Goal: Transaction & Acquisition: Purchase product/service

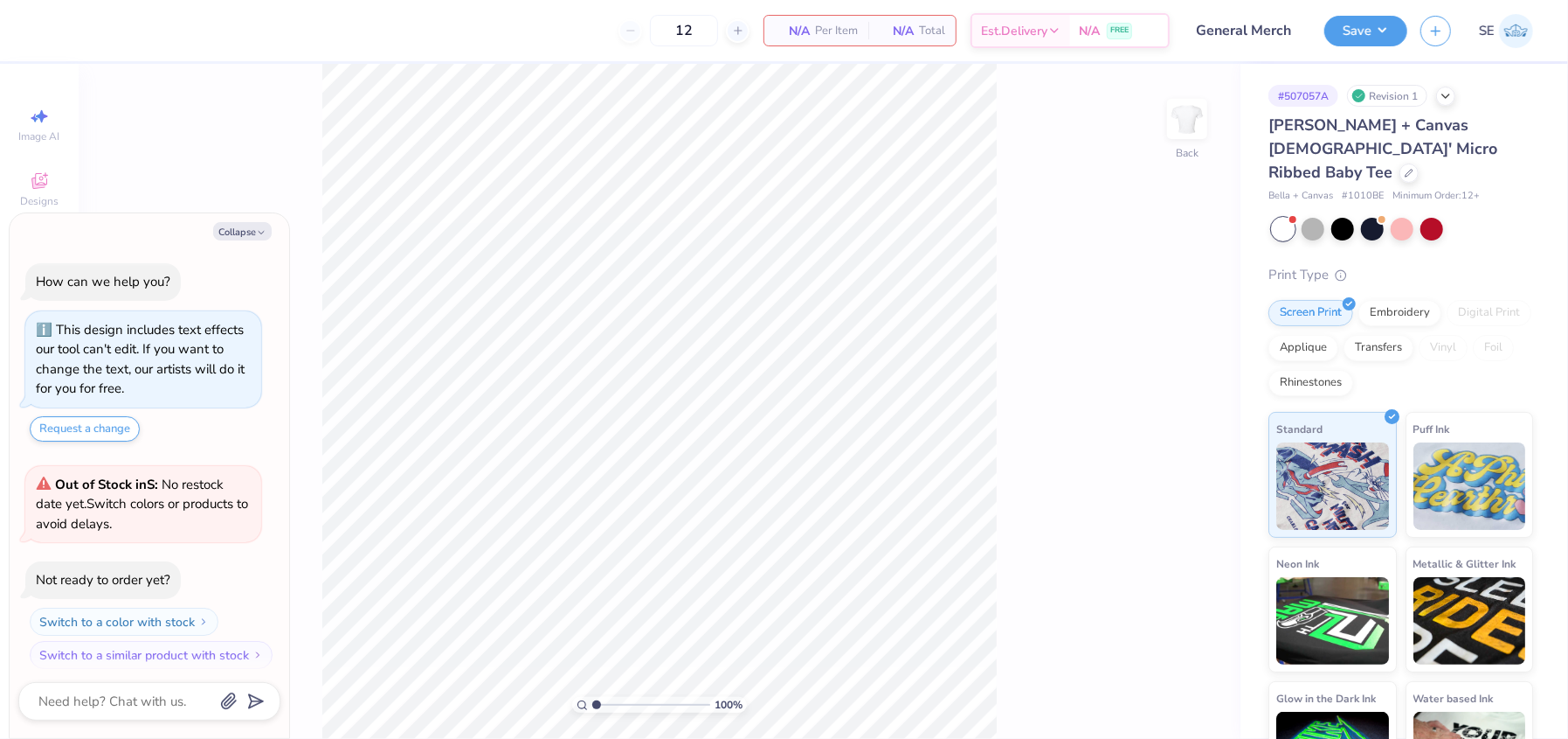
scroll to position [9, 0]
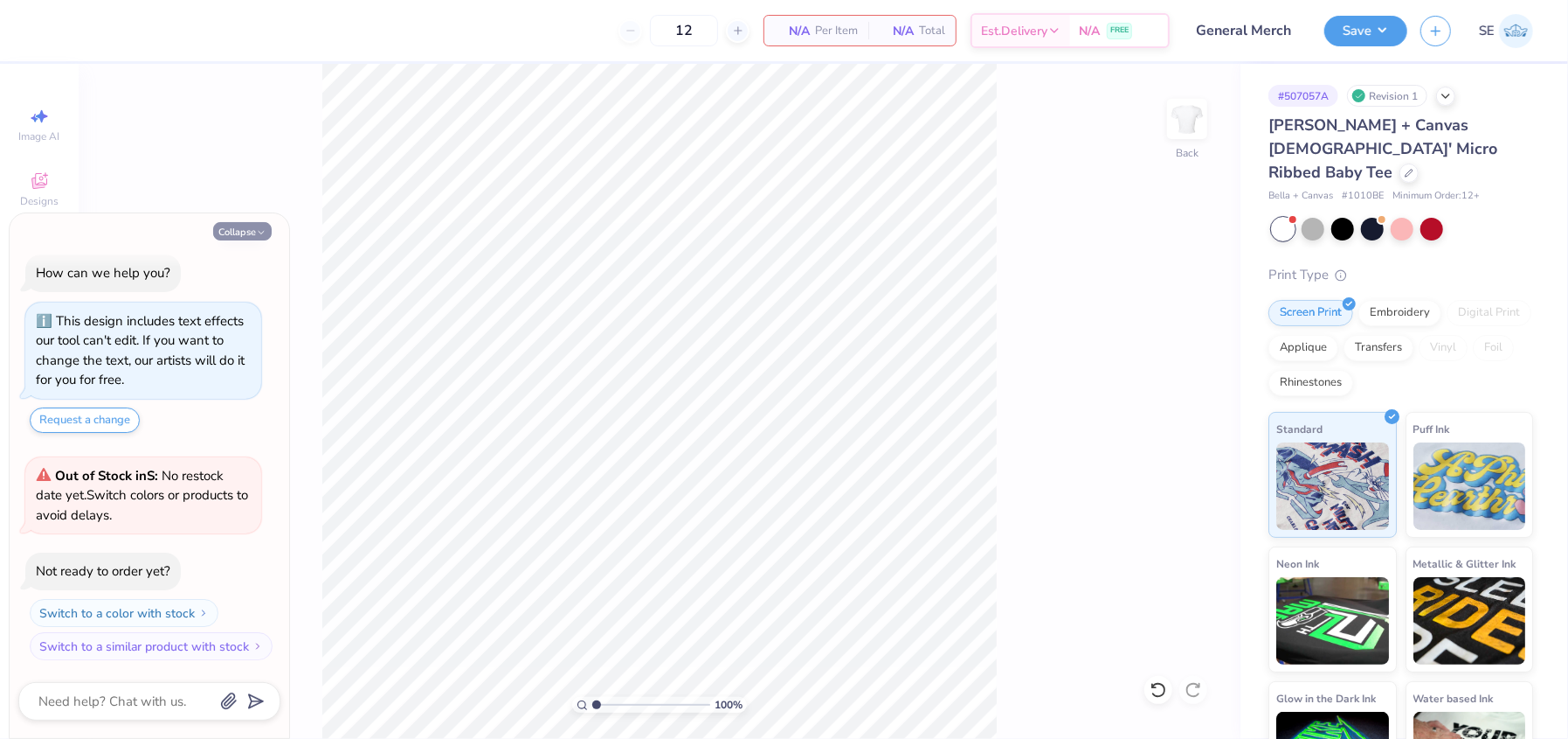
click at [254, 231] on button "Collapse" at bounding box center [242, 231] width 59 height 19
type textarea "x"
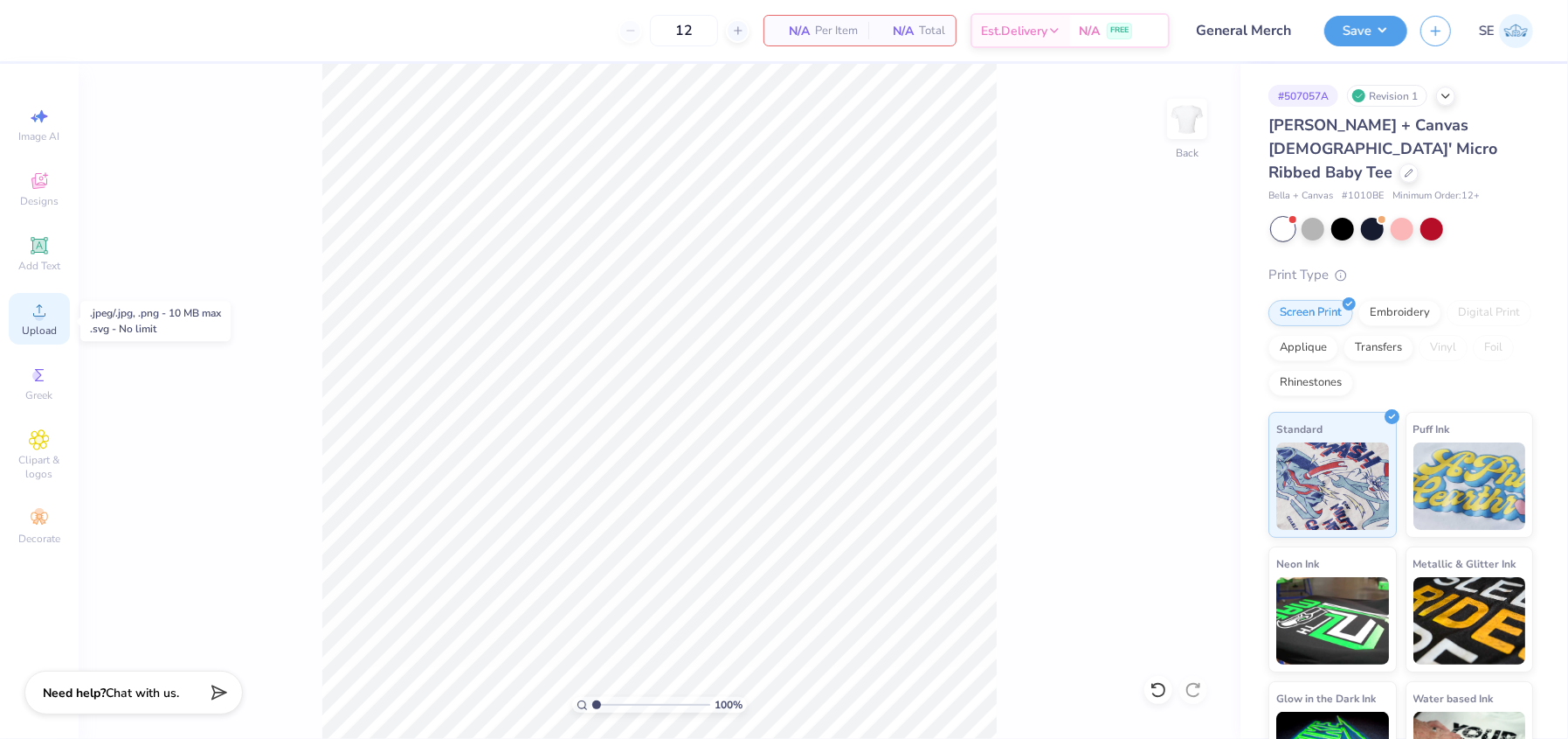
click at [33, 307] on icon at bounding box center [39, 310] width 21 height 21
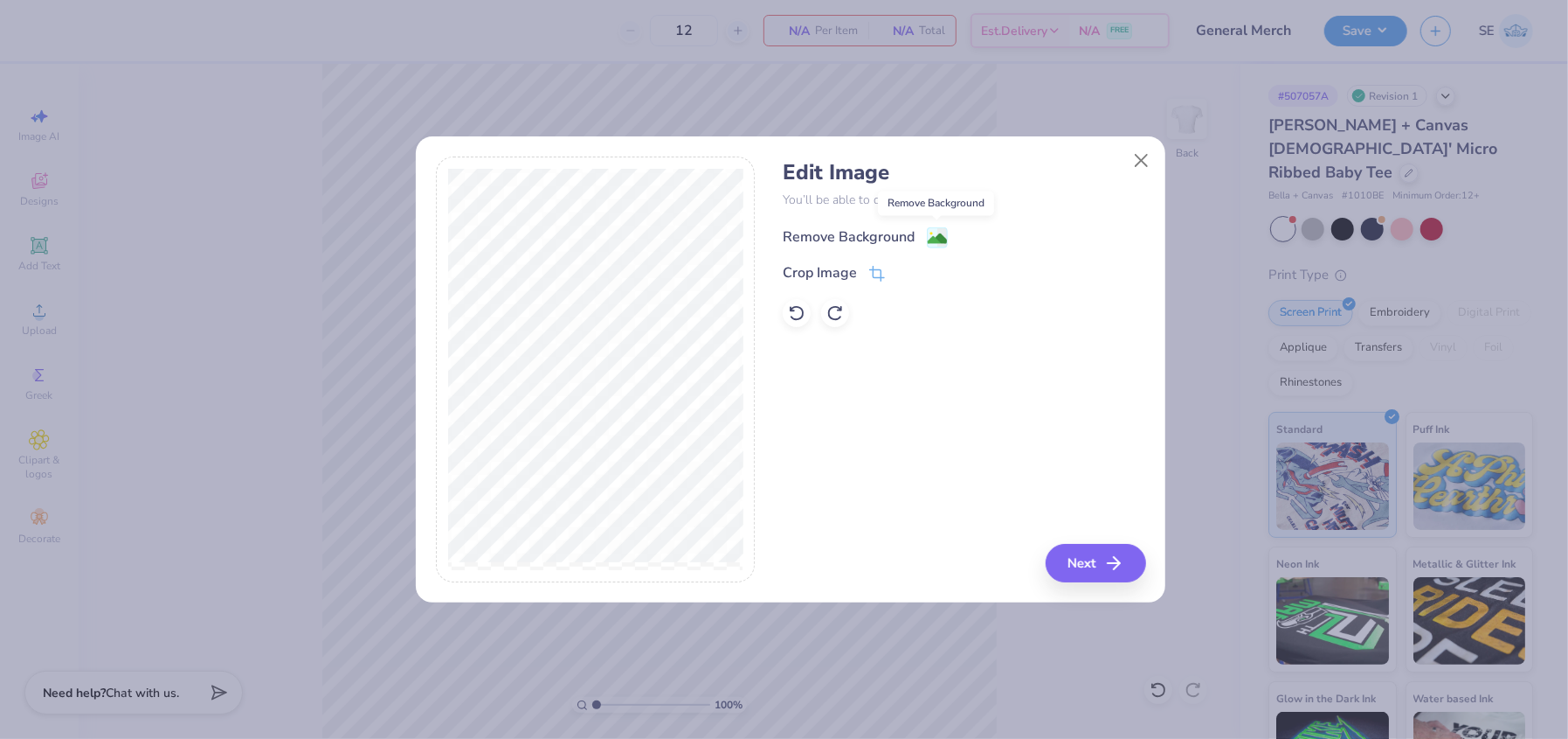
click at [938, 231] on image at bounding box center [938, 239] width 20 height 20
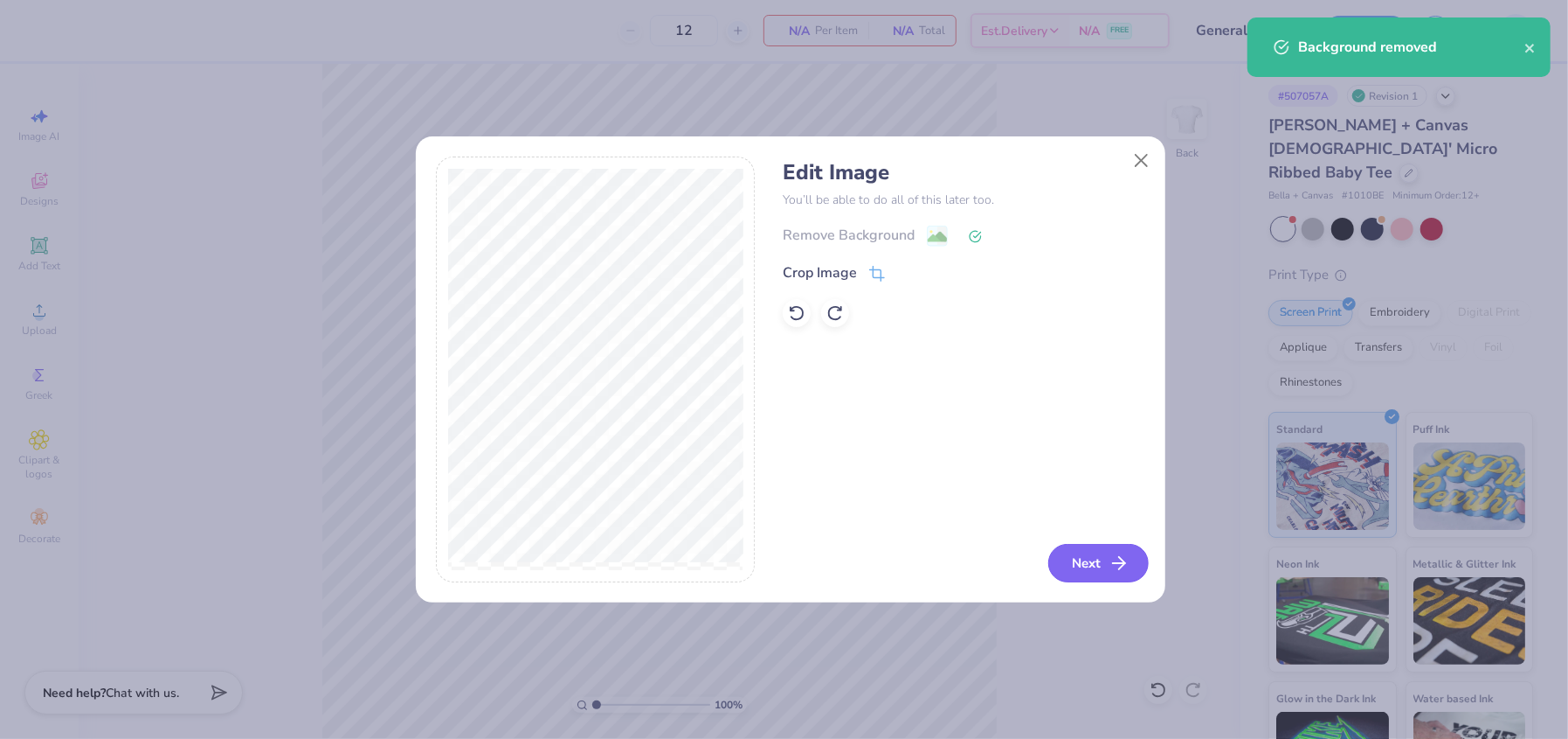
click at [1069, 560] on button "Next" at bounding box center [1098, 562] width 101 height 38
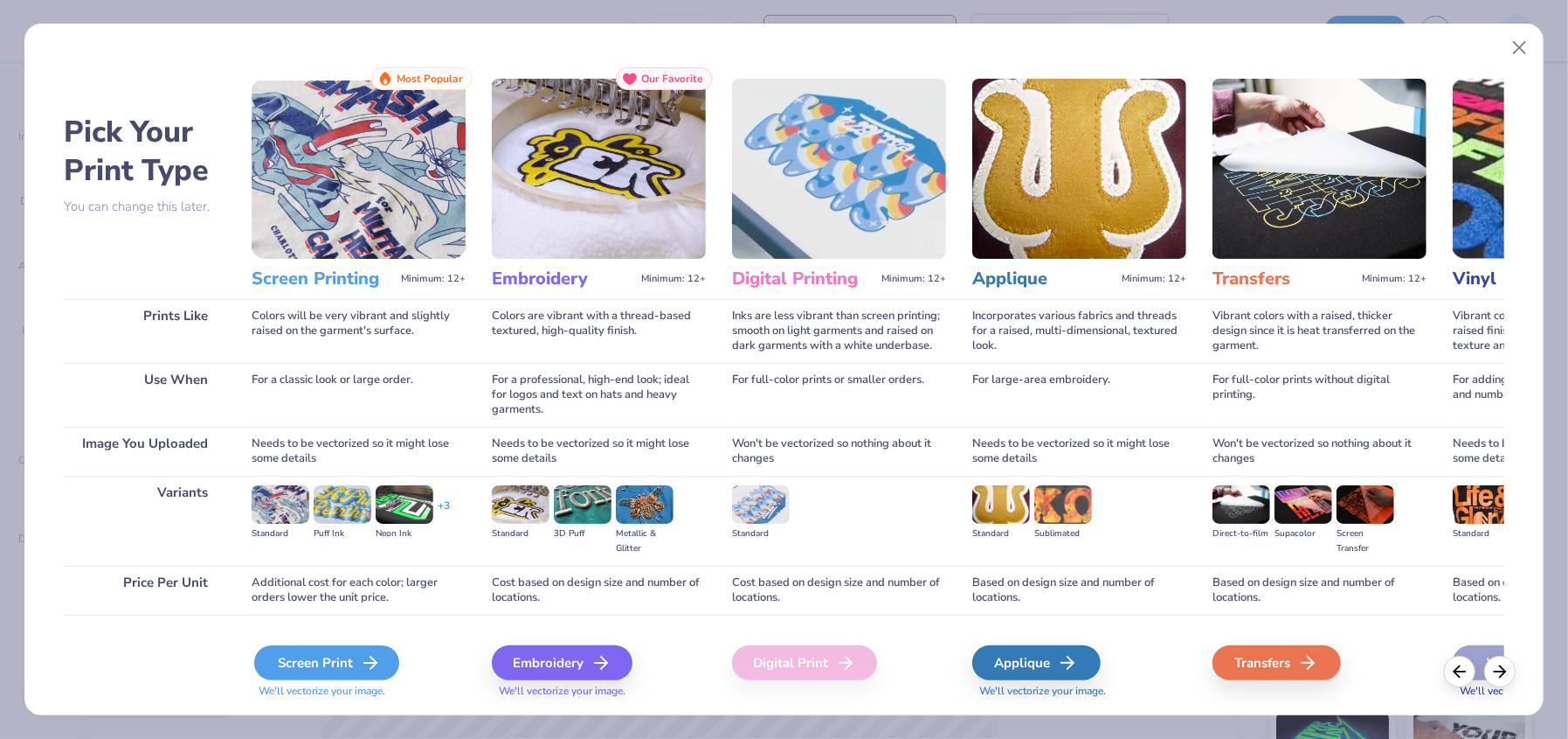
click at [351, 672] on div "Screen Print" at bounding box center [326, 663] width 145 height 35
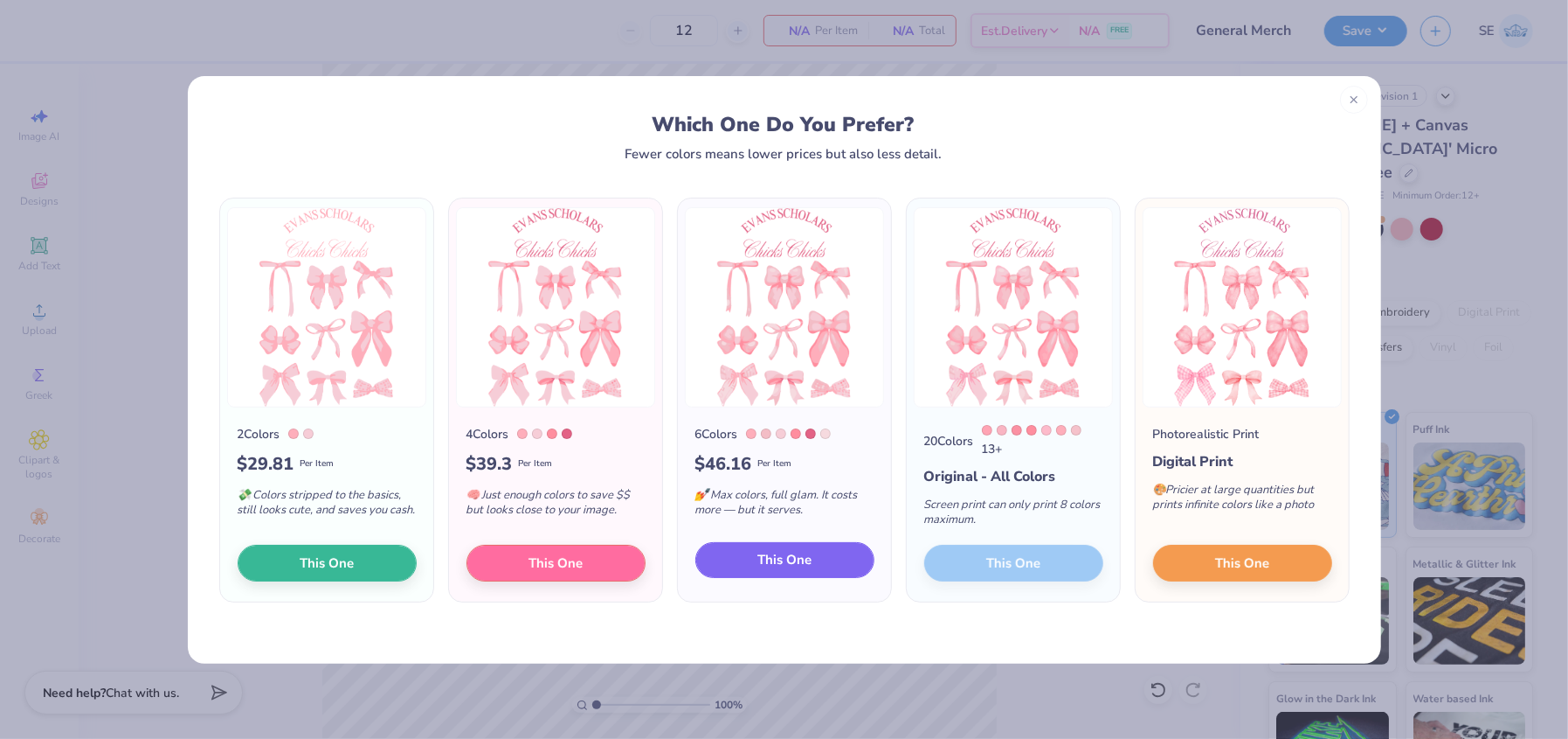
click at [774, 562] on span "This One" at bounding box center [784, 559] width 54 height 21
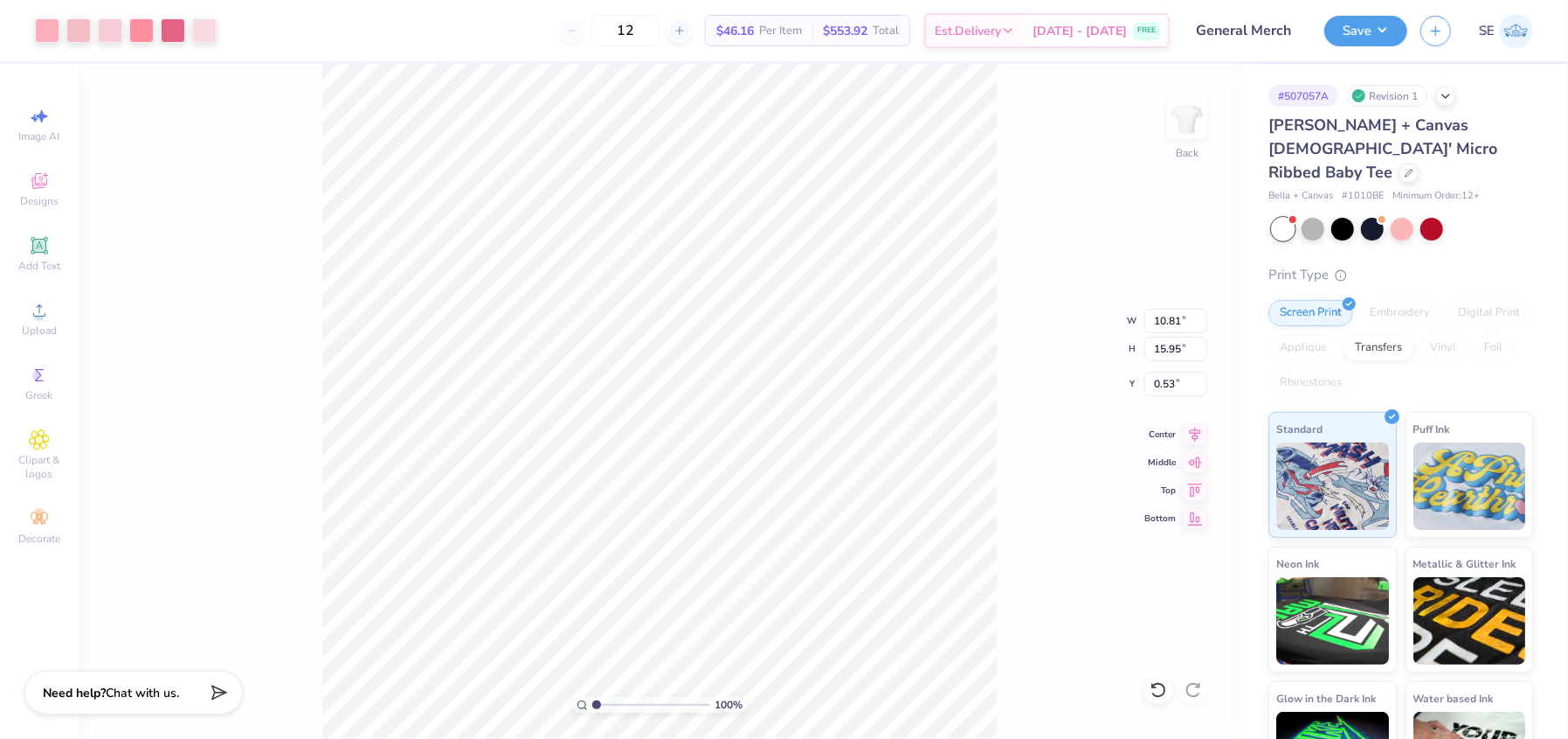
click at [517, 239] on div at bounding box center [784, 370] width 1568 height 739
type input "6.63"
type input "9.78"
type input "3.37"
click at [112, 29] on div at bounding box center [109, 28] width 24 height 24
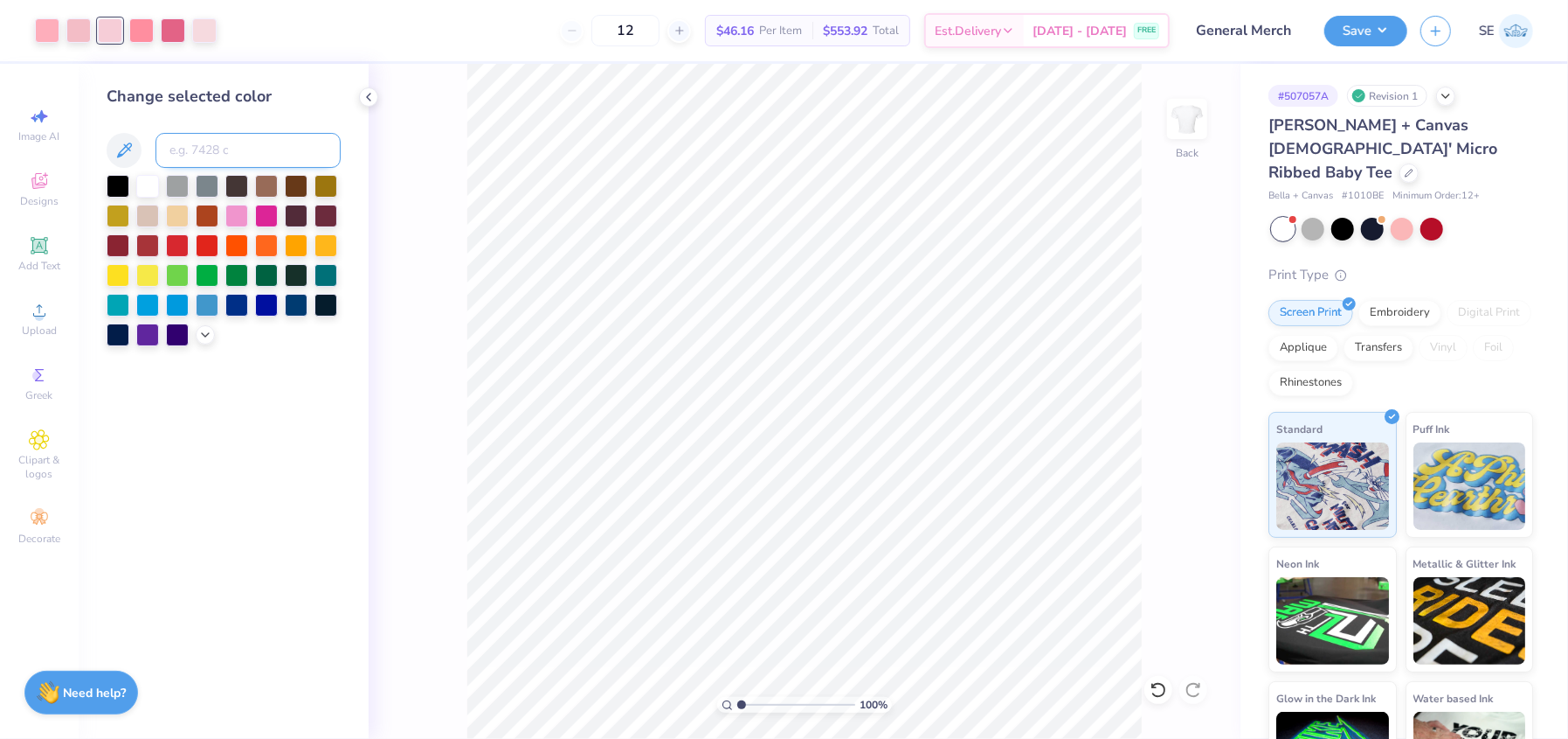
click at [217, 147] on input at bounding box center [248, 151] width 186 height 35
type input "705"
click at [69, 31] on div at bounding box center [78, 28] width 24 height 24
click at [210, 154] on input at bounding box center [248, 151] width 186 height 35
type input "1775"
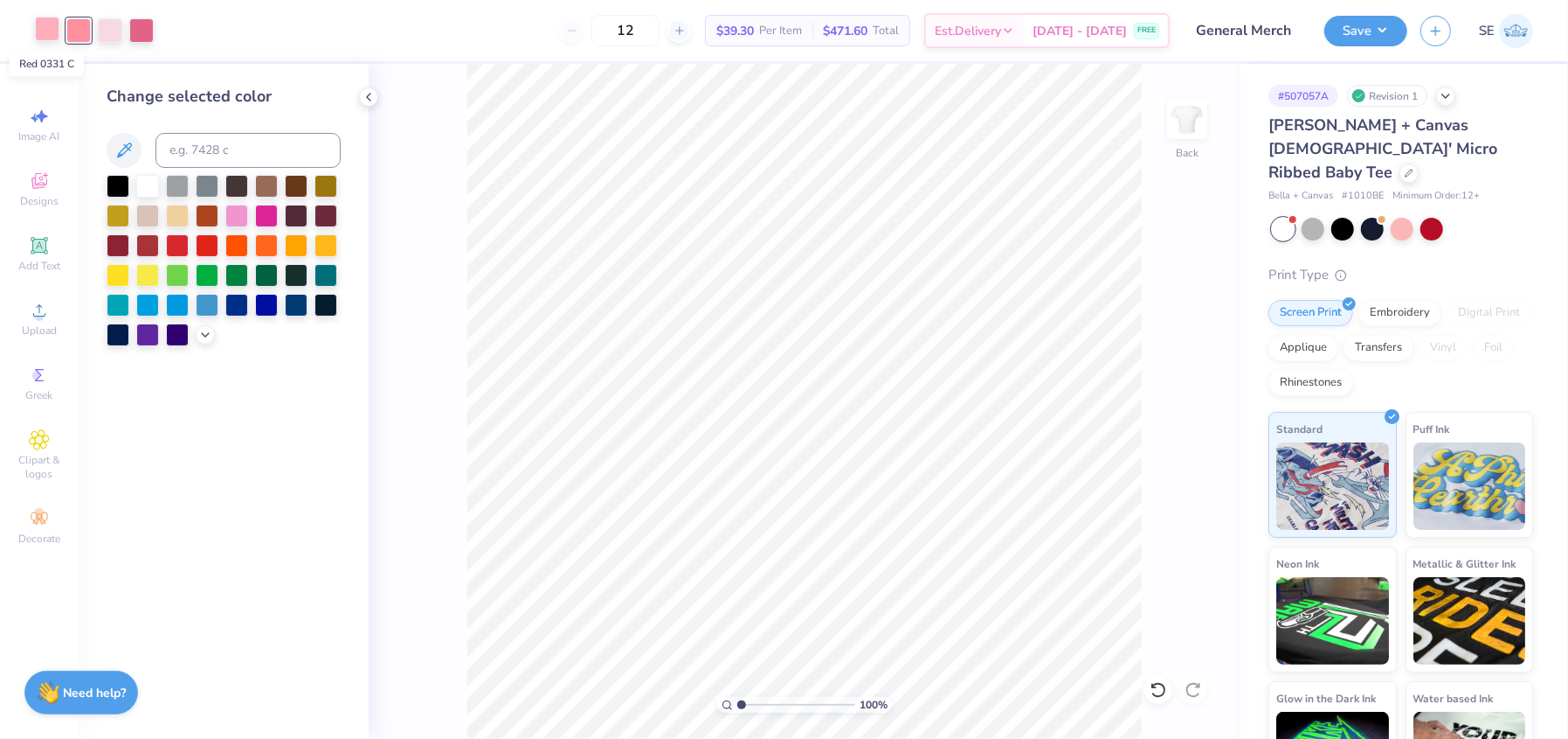
click at [49, 19] on div at bounding box center [47, 28] width 24 height 24
click at [250, 158] on input at bounding box center [248, 151] width 186 height 35
type input "705"
click at [1158, 689] on icon at bounding box center [1159, 690] width 18 height 18
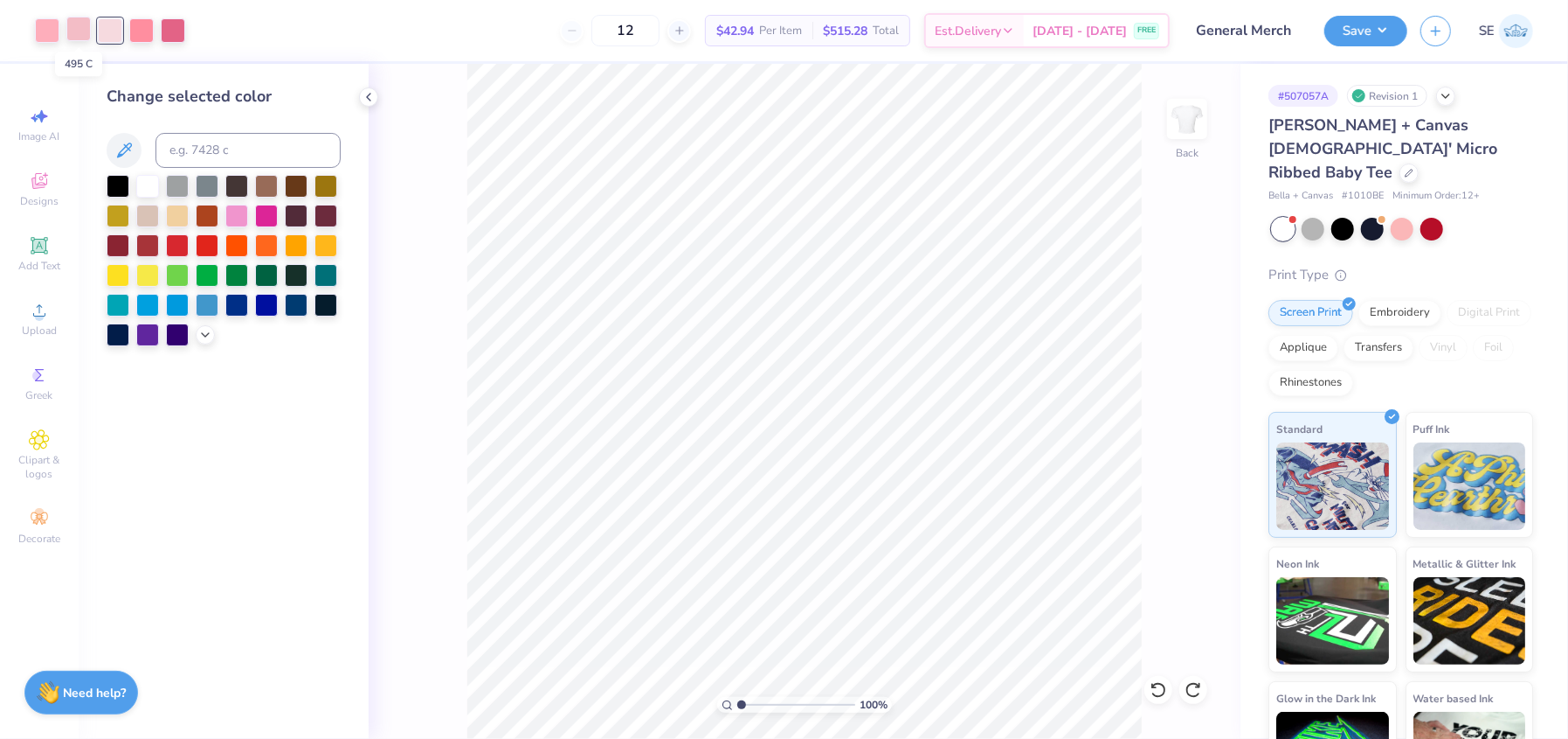
click at [72, 29] on div at bounding box center [78, 28] width 24 height 24
click at [235, 152] on input at bounding box center [248, 151] width 186 height 35
click at [187, 145] on input at bounding box center [248, 151] width 186 height 35
type input "705"
click at [49, 26] on div at bounding box center [47, 28] width 24 height 24
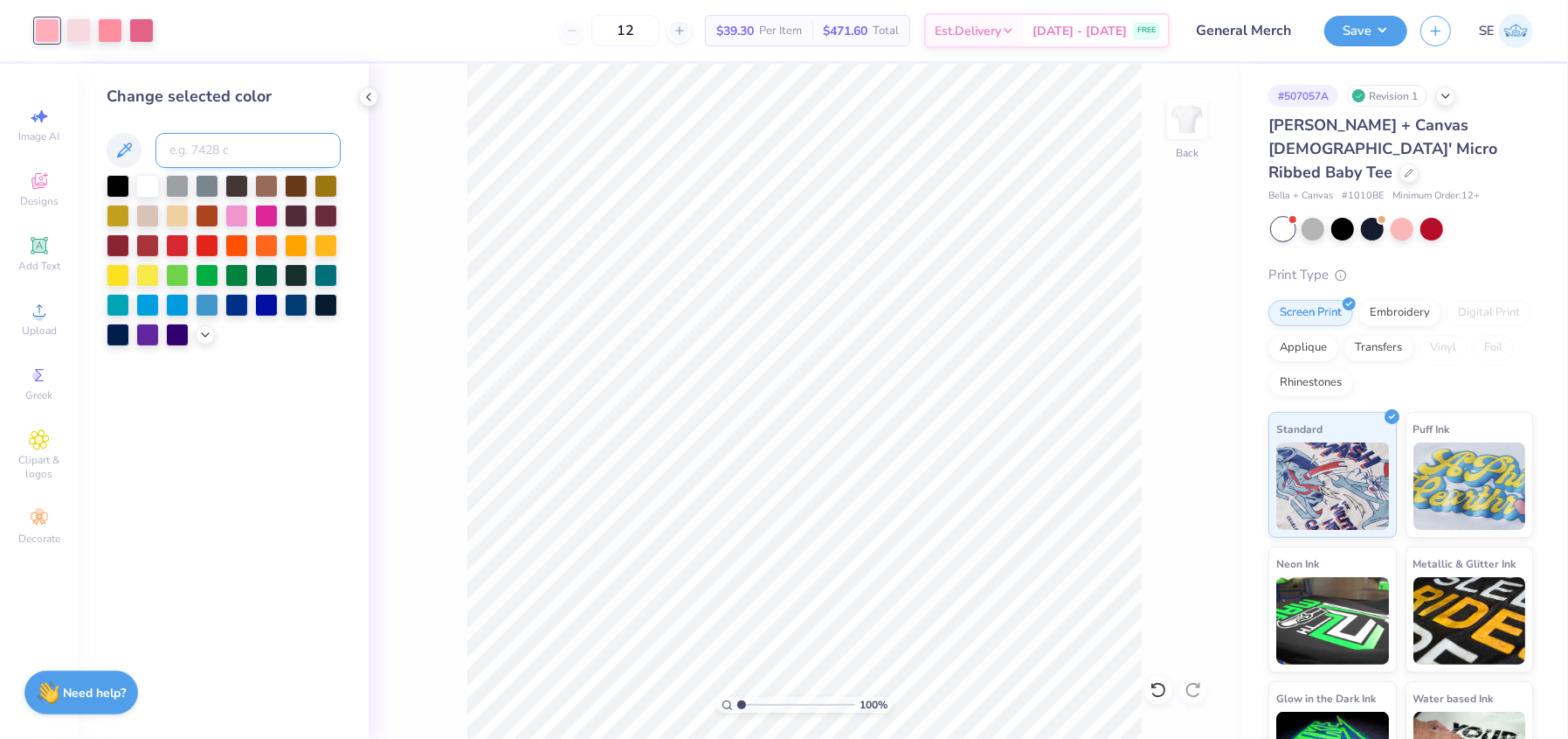
click at [177, 144] on input at bounding box center [248, 151] width 186 height 35
type input "705"
click at [1167, 688] on div at bounding box center [1158, 689] width 28 height 28
click at [1190, 688] on icon at bounding box center [1193, 690] width 18 height 18
click at [1158, 682] on icon at bounding box center [1158, 689] width 15 height 16
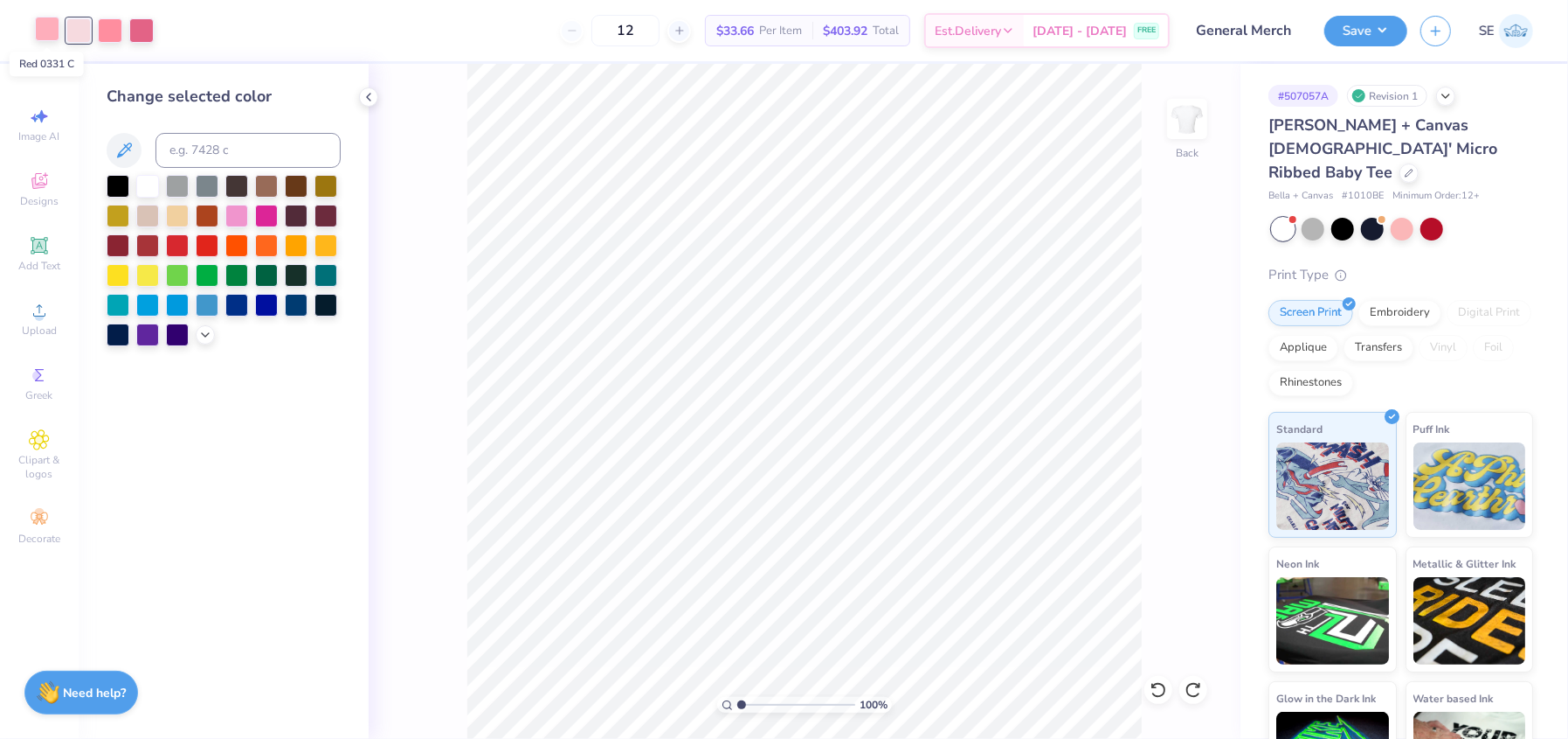
click at [52, 30] on div at bounding box center [47, 28] width 24 height 24
click at [260, 155] on input at bounding box center [248, 151] width 186 height 35
type input "1775"
